Goal: Use online tool/utility

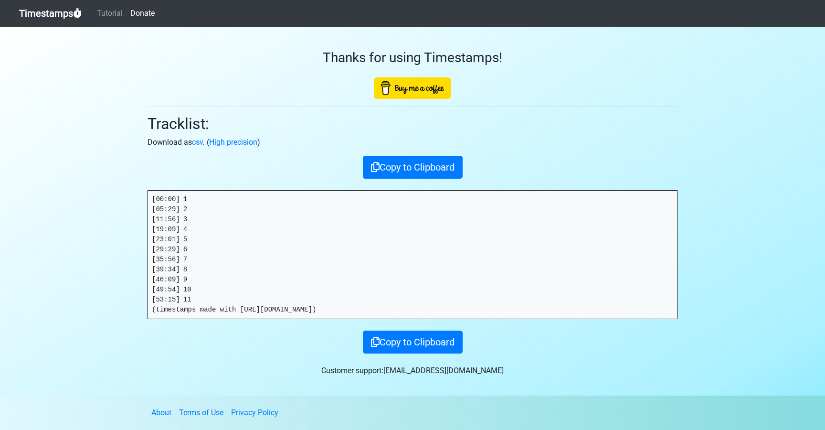
click at [46, 11] on link "Timestamps" at bounding box center [50, 13] width 63 height 19
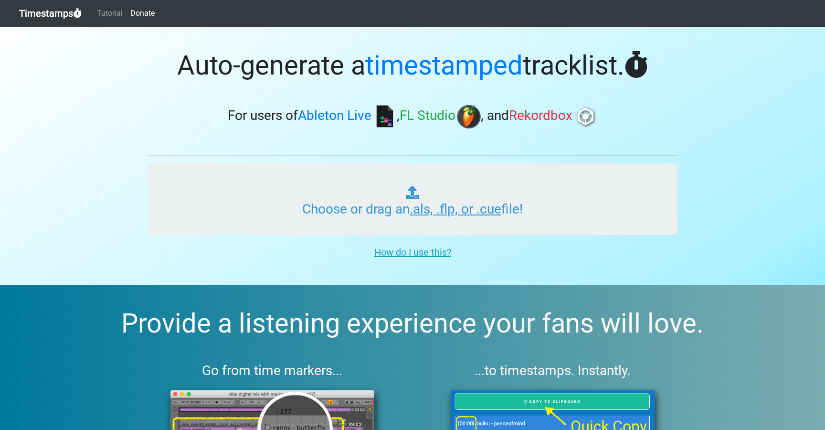
type input "C:\fakepath\PROPER MANNERS RADIO #049 (WORLDWIDE).als"
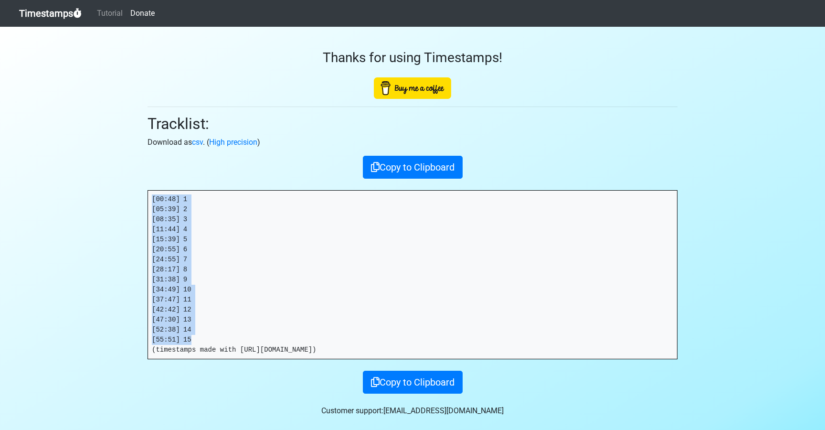
drag, startPoint x: 163, startPoint y: 311, endPoint x: 123, endPoint y: 195, distance: 122.9
click at [123, 195] on section "Thanks for using Timestamps! Tracklist: Download as csv . ( High precision ) Co…" at bounding box center [412, 231] width 825 height 409
copy pre "[00:48] 1 [05:39] 2 [08:35] 3 [11:44] 4 [15:39] 5 [20:55] 6 [24:55] 7 [28:17] 8…"
